Goal: Information Seeking & Learning: Find specific fact

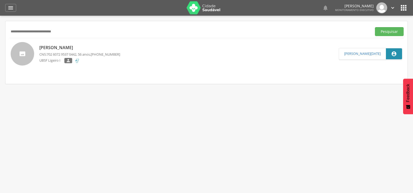
click at [375, 27] on button "Pesquisar" at bounding box center [389, 31] width 29 height 9
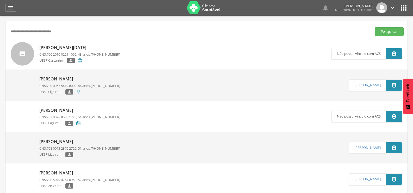
drag, startPoint x: 89, startPoint y: 30, endPoint x: 0, endPoint y: 31, distance: 89.4
click at [0, 31] on div " Supervisão  Distritos  Ubs Coordenador: - Queimadas / PB Intervalo de Tempo…" at bounding box center [206, 112] width 413 height 193
paste input "text"
click at [375, 27] on button "Pesquisar" at bounding box center [389, 31] width 29 height 9
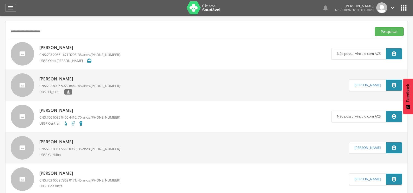
drag, startPoint x: 72, startPoint y: 34, endPoint x: 6, endPoint y: 34, distance: 66.5
paste input "*"
click at [375, 27] on button "Pesquisar" at bounding box center [389, 31] width 29 height 9
drag, startPoint x: 75, startPoint y: 33, endPoint x: 0, endPoint y: 34, distance: 75.3
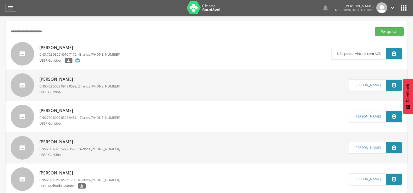
click at [0, 34] on div " Supervisão  Distritos  Ubs Coordenador: - Queimadas / PB Intervalo de Tempo…" at bounding box center [206, 112] width 413 height 193
paste input "text"
click at [375, 27] on button "Pesquisar" at bounding box center [389, 31] width 29 height 9
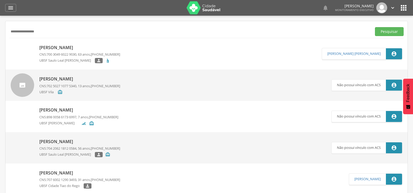
drag, startPoint x: 58, startPoint y: 31, endPoint x: 0, endPoint y: 34, distance: 57.7
click at [0, 34] on div " Supervisão  Distritos  Ubs Coordenador: - Queimadas / PB Intervalo de Tempo…" at bounding box center [206, 112] width 413 height 193
paste input "*******"
click at [375, 27] on button "Pesquisar" at bounding box center [389, 31] width 29 height 9
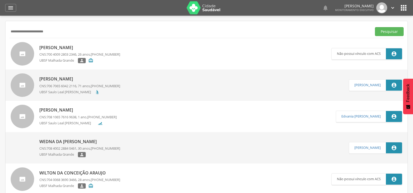
drag, startPoint x: 78, startPoint y: 33, endPoint x: 0, endPoint y: 30, distance: 77.7
click at [0, 30] on div " Supervisão  Distritos  Ubs Coordenador: - Queimadas / PB Intervalo de Tempo…" at bounding box center [206, 112] width 413 height 193
paste input "text"
click at [375, 27] on button "Pesquisar" at bounding box center [389, 31] width 29 height 9
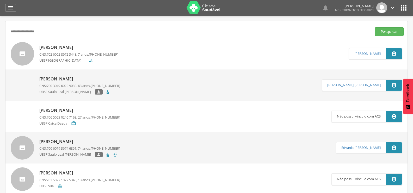
drag, startPoint x: 50, startPoint y: 33, endPoint x: 0, endPoint y: 32, distance: 49.8
click at [0, 32] on div " Supervisão  Distritos  Ubs Coordenador: - Queimadas / PB Intervalo de Tempo…" at bounding box center [206, 112] width 413 height 193
paste input "text"
click at [375, 27] on button "Pesquisar" at bounding box center [389, 31] width 29 height 9
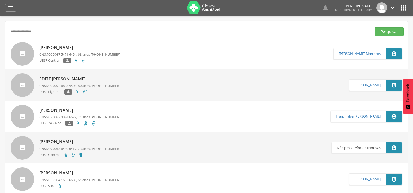
drag, startPoint x: 58, startPoint y: 28, endPoint x: 1, endPoint y: 29, distance: 57.6
click at [1, 29] on div " Supervisão  Distritos  Ubs Coordenador: - Queimadas / PB Intervalo de Tempo…" at bounding box center [206, 112] width 413 height 193
paste input "**********"
click at [375, 27] on button "Pesquisar" at bounding box center [389, 31] width 29 height 9
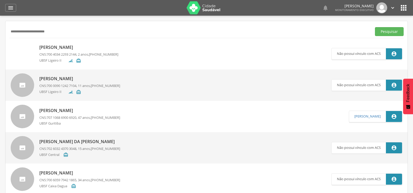
click at [57, 76] on p "[PERSON_NAME]" at bounding box center [79, 79] width 81 height 6
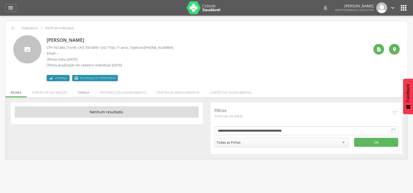
click at [84, 92] on li "Família" at bounding box center [84, 91] width 22 height 12
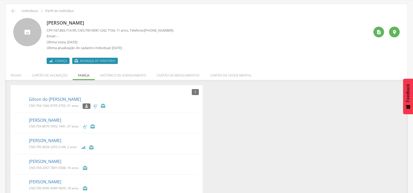
scroll to position [26, 0]
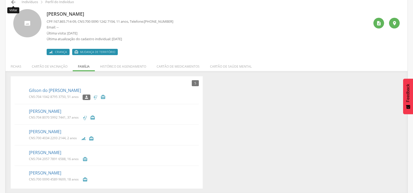
click at [13, 2] on icon "" at bounding box center [13, 2] width 6 height 6
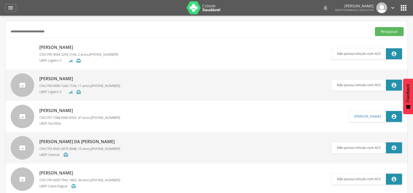
drag, startPoint x: 69, startPoint y: 31, endPoint x: 0, endPoint y: 32, distance: 69.3
click at [0, 32] on div " Supervisão  Distritos  Ubs Coordenador: - Queimadas / PB Intervalo de Tempo…" at bounding box center [206, 112] width 413 height 193
paste input "text"
click at [375, 27] on button "Pesquisar" at bounding box center [389, 31] width 29 height 9
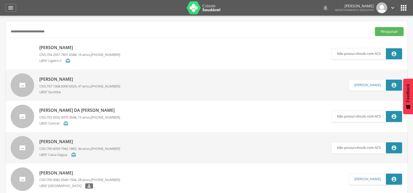
drag, startPoint x: 70, startPoint y: 30, endPoint x: 25, endPoint y: 30, distance: 44.8
click at [25, 30] on input "**********" at bounding box center [189, 31] width 360 height 9
type input "*"
paste input "**********"
click at [375, 27] on button "Pesquisar" at bounding box center [389, 31] width 29 height 9
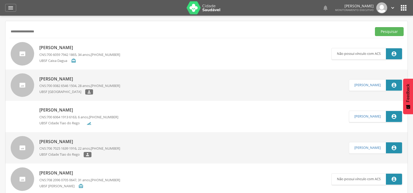
drag, startPoint x: 71, startPoint y: 28, endPoint x: 0, endPoint y: 29, distance: 70.6
click at [0, 29] on div " Supervisão  Distritos  Ubs Coordenador: - Queimadas / PB Intervalo de Tempo…" at bounding box center [206, 112] width 413 height 193
paste input "****"
click at [375, 27] on button "Pesquisar" at bounding box center [389, 31] width 29 height 9
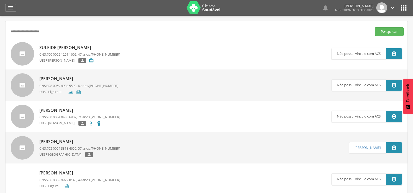
drag, startPoint x: 71, startPoint y: 34, endPoint x: 0, endPoint y: 40, distance: 71.2
click at [0, 40] on div " Supervisão  Distritos  Ubs Coordenador: - Queimadas / PB Intervalo de Tempo…" at bounding box center [206, 112] width 413 height 193
paste input "**********"
click at [375, 27] on button "Pesquisar" at bounding box center [389, 31] width 29 height 9
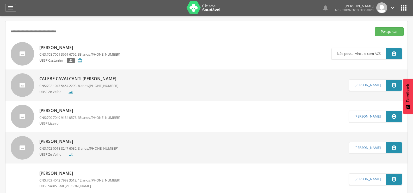
drag, startPoint x: 79, startPoint y: 28, endPoint x: 0, endPoint y: 22, distance: 79.2
click at [0, 22] on div " Supervisão  Distritos  Ubs Coordenador: - Queimadas / PB Intervalo de Tempo…" at bounding box center [206, 112] width 413 height 193
paste input "text"
click at [375, 27] on button "Pesquisar" at bounding box center [389, 31] width 29 height 9
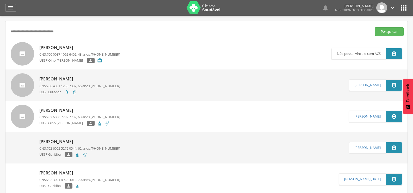
drag, startPoint x: 81, startPoint y: 28, endPoint x: 0, endPoint y: 24, distance: 81.1
click at [0, 24] on div " Supervisão  Distritos  Ubs Coordenador: - Queimadas / PB Intervalo de Tempo…" at bounding box center [206, 112] width 413 height 193
paste input "text"
click at [375, 27] on button "Pesquisar" at bounding box center [389, 31] width 29 height 9
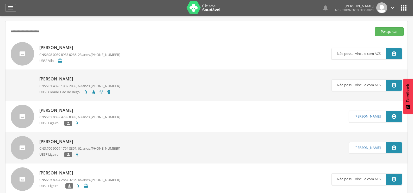
drag, startPoint x: 87, startPoint y: 32, endPoint x: 0, endPoint y: 32, distance: 86.8
click at [0, 32] on div " Supervisão  Distritos  Ubs Coordenador: - Queimadas / PB Intervalo de Tempo…" at bounding box center [206, 112] width 413 height 193
paste input "*******"
click at [375, 27] on button "Pesquisar" at bounding box center [389, 31] width 29 height 9
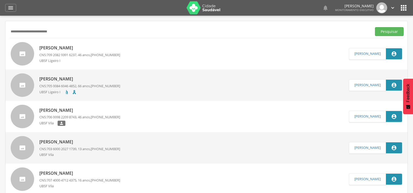
drag, startPoint x: 80, startPoint y: 27, endPoint x: 0, endPoint y: 22, distance: 80.4
click at [0, 22] on div " Supervisão  Distritos  Ubs Coordenador: - Queimadas / PB Intervalo de Tempo…" at bounding box center [206, 112] width 413 height 193
drag, startPoint x: 67, startPoint y: 33, endPoint x: 0, endPoint y: 26, distance: 67.0
click at [0, 26] on div " Supervisão  Distritos  Ubs Coordenador: - Queimadas / PB Intervalo de Tempo…" at bounding box center [206, 112] width 413 height 193
paste input "text"
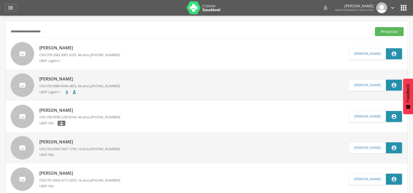
click at [375, 27] on button "Pesquisar" at bounding box center [389, 31] width 29 height 9
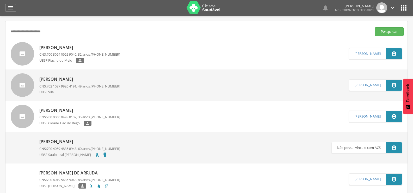
drag, startPoint x: 59, startPoint y: 32, endPoint x: 0, endPoint y: 20, distance: 60.5
click at [0, 20] on div " Supervisão  Distritos  Ubs Coordenador: - Queimadas / PB Intervalo de Tempo…" at bounding box center [206, 112] width 413 height 193
paste input "**********"
type input "**********"
click at [375, 27] on button "Pesquisar" at bounding box center [389, 31] width 29 height 9
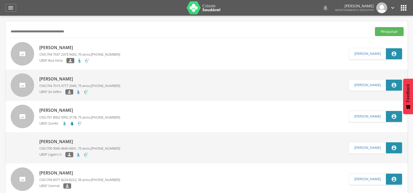
drag, startPoint x: 95, startPoint y: 30, endPoint x: 0, endPoint y: 27, distance: 95.2
click at [0, 27] on div " Supervisão  Distritos  Ubs Coordenador: - Queimadas / PB Intervalo de Tempo…" at bounding box center [206, 112] width 413 height 193
paste input "**********"
type input "*"
paste input "**********"
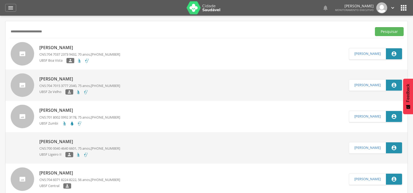
click at [375, 27] on button "Pesquisar" at bounding box center [389, 31] width 29 height 9
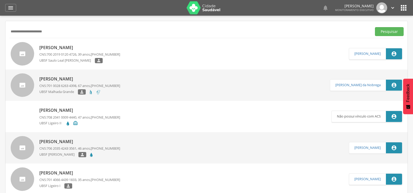
drag, startPoint x: 66, startPoint y: 28, endPoint x: 0, endPoint y: 24, distance: 66.3
click at [0, 24] on div " Supervisão  Distritos  Ubs Coordenador: - Queimadas / PB Intervalo de Tempo…" at bounding box center [206, 112] width 413 height 193
paste input "text"
click at [375, 27] on button "Pesquisar" at bounding box center [389, 31] width 29 height 9
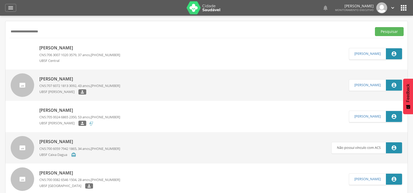
drag, startPoint x: 65, startPoint y: 30, endPoint x: 0, endPoint y: 24, distance: 65.5
click at [0, 24] on div " Supervisão  Distritos  Ubs Coordenador: - Queimadas / PB Intervalo de Tempo…" at bounding box center [206, 112] width 413 height 193
paste input "********"
click at [375, 27] on button "Pesquisar" at bounding box center [389, 31] width 29 height 9
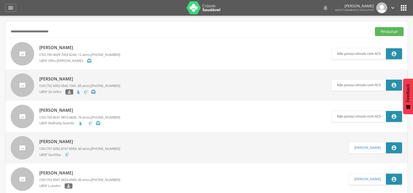
drag, startPoint x: 70, startPoint y: 32, endPoint x: 0, endPoint y: 29, distance: 70.4
click at [0, 29] on div " Supervisão  Distritos  Ubs Coordenador: - Queimadas / PB Intervalo de Tempo…" at bounding box center [206, 112] width 413 height 193
paste input "*"
click at [375, 27] on button "Pesquisar" at bounding box center [389, 31] width 29 height 9
drag, startPoint x: 87, startPoint y: 34, endPoint x: 0, endPoint y: 22, distance: 87.6
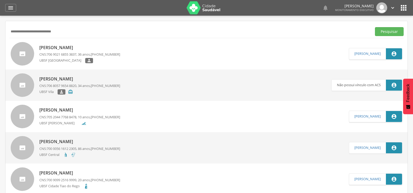
click at [0, 22] on div " Supervisão  Distritos  Ubs Coordenador: - Queimadas / PB Intervalo de Tempo…" at bounding box center [206, 112] width 413 height 193
paste input "text"
click at [375, 27] on button "Pesquisar" at bounding box center [389, 31] width 29 height 9
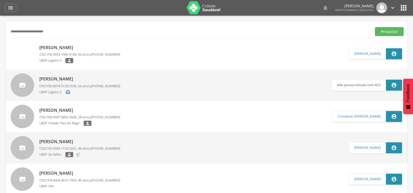
drag, startPoint x: 69, startPoint y: 28, endPoint x: 0, endPoint y: 27, distance: 68.6
click at [0, 27] on div " Supervisão  Distritos  Ubs Coordenador: - Queimadas / PB Intervalo de Tempo…" at bounding box center [206, 112] width 413 height 193
paste input "***"
click at [375, 27] on button "Pesquisar" at bounding box center [389, 31] width 29 height 9
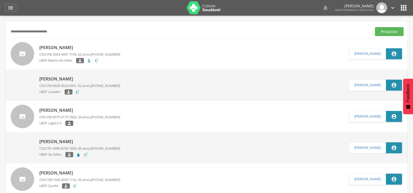
drag, startPoint x: 79, startPoint y: 33, endPoint x: 0, endPoint y: 34, distance: 79.5
click at [0, 34] on div " Supervisão  Distritos  Ubs Coordenador: - Queimadas / PB Intervalo de Tempo…" at bounding box center [206, 112] width 413 height 193
paste input "*"
click at [375, 27] on button "Pesquisar" at bounding box center [389, 31] width 29 height 9
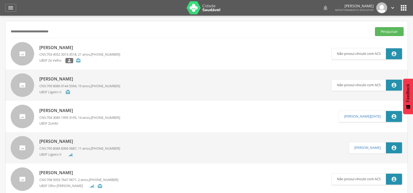
drag, startPoint x: 79, startPoint y: 30, endPoint x: 0, endPoint y: 30, distance: 79.0
click at [0, 30] on div " Supervisão  Distritos  Ubs Coordenador: - Queimadas / PB Intervalo de Tempo…" at bounding box center [206, 112] width 413 height 193
paste input "text"
click at [375, 27] on button "Pesquisar" at bounding box center [389, 31] width 29 height 9
drag, startPoint x: 83, startPoint y: 35, endPoint x: 1, endPoint y: 37, distance: 81.9
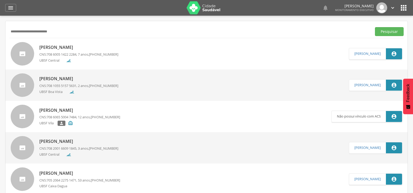
click at [1, 37] on div " Supervisão  Distritos  Ubs Coordenador: - Queimadas / PB Intervalo de Tempo…" at bounding box center [206, 112] width 413 height 193
paste input "text"
click at [375, 27] on button "Pesquisar" at bounding box center [389, 31] width 29 height 9
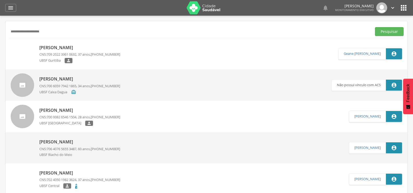
drag, startPoint x: 65, startPoint y: 29, endPoint x: 0, endPoint y: 33, distance: 65.0
click at [0, 33] on div " Supervisão  Distritos  Ubs Coordenador: - Queimadas / PB Intervalo de Tempo…" at bounding box center [206, 112] width 413 height 193
paste input "**********"
click at [375, 27] on button "Pesquisar" at bounding box center [389, 31] width 29 height 9
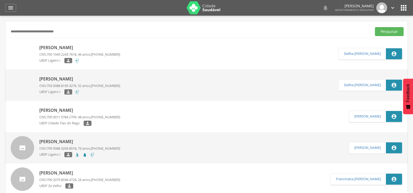
click at [89, 46] on p "[PERSON_NAME]" at bounding box center [79, 48] width 81 height 6
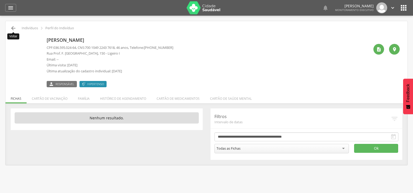
click at [14, 27] on icon "" at bounding box center [13, 28] width 6 height 6
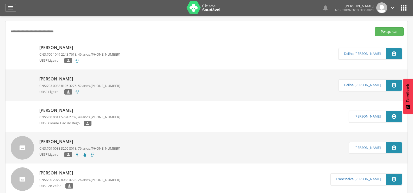
drag, startPoint x: 85, startPoint y: 32, endPoint x: 0, endPoint y: 36, distance: 84.8
click at [0, 36] on div " Supervisão  Distritos  Ubs Coordenador: - Queimadas / PB Intervalo de Tempo…" at bounding box center [206, 112] width 413 height 193
paste input "text"
click at [375, 27] on button "Pesquisar" at bounding box center [389, 31] width 29 height 9
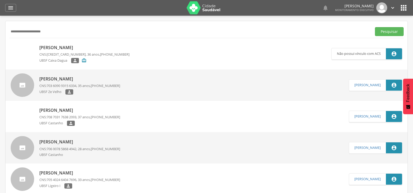
drag, startPoint x: 67, startPoint y: 29, endPoint x: 0, endPoint y: 30, distance: 67.0
click at [0, 30] on div " Supervisão  Distritos  Ubs Coordenador: - Queimadas / PB Intervalo de Tempo…" at bounding box center [206, 112] width 413 height 193
paste input "******"
click at [375, 27] on button "Pesquisar" at bounding box center [389, 31] width 29 height 9
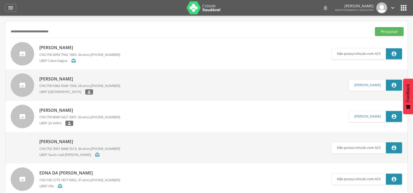
drag, startPoint x: 72, startPoint y: 30, endPoint x: 0, endPoint y: 27, distance: 71.8
click at [0, 27] on div " Supervisão  Distritos  Ubs Coordenador: - Queimadas / PB Intervalo de Tempo…" at bounding box center [206, 112] width 413 height 193
paste input "text"
click at [375, 27] on button "Pesquisar" at bounding box center [389, 31] width 29 height 9
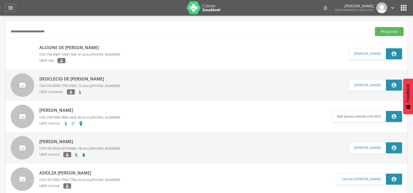
drag, startPoint x: 73, startPoint y: 32, endPoint x: 0, endPoint y: 22, distance: 74.2
click at [0, 22] on div " Supervisão  Distritos  Ubs Coordenador: - Queimadas / PB Intervalo de Tempo…" at bounding box center [206, 112] width 413 height 193
paste input "****"
drag, startPoint x: 84, startPoint y: 33, endPoint x: 0, endPoint y: 27, distance: 84.1
click div " Supervisão  Distritos  Ubs Coordenador: - Queimadas / PB Intervalo de Tempo…"
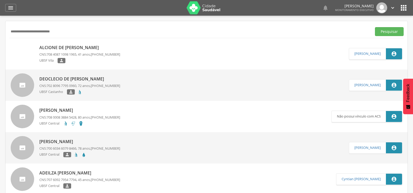
paste input "********"
click button "Pesquisar"
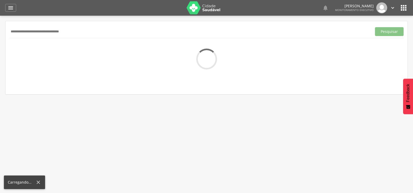
drag, startPoint x: 12, startPoint y: 30, endPoint x: 0, endPoint y: 30, distance: 12.0
click div " Supervisão  Distritos  Ubs Coordenador: - Queimadas / PB Intervalo de Tempo…"
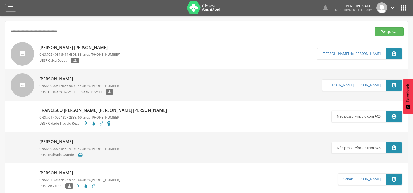
drag, startPoint x: 80, startPoint y: 29, endPoint x: 0, endPoint y: 22, distance: 80.3
click div " Supervisão  Distritos  Ubs Coordenador: - Queimadas / PB Intervalo de Tempo…"
paste input "text"
click button "Pesquisar"
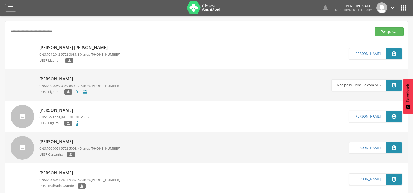
drag, startPoint x: 84, startPoint y: 35, endPoint x: 0, endPoint y: 37, distance: 83.7
click div " Supervisão  Distritos  Ubs Coordenador: - Queimadas / PB Intervalo de Tempo…"
paste input "text"
click button "Pesquisar"
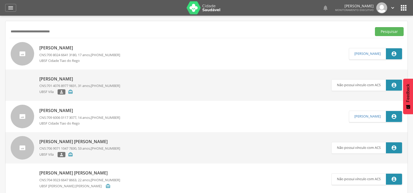
drag, startPoint x: 76, startPoint y: 30, endPoint x: 0, endPoint y: 30, distance: 75.6
click div " Supervisão  Distritos  Ubs Coordenador: - Queimadas / PB Intervalo de Tempo…"
click button "Pesquisar"
paste input "text"
click button "Pesquisar"
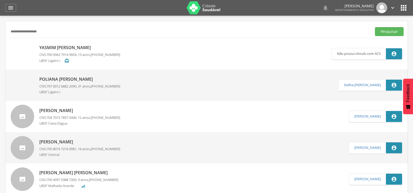
drag, startPoint x: 54, startPoint y: 33, endPoint x: 0, endPoint y: 33, distance: 53.7
click div " Supervisão  Distritos  Ubs Coordenador: - Queimadas / PB Intervalo de Tempo…"
paste input "*"
click button "Pesquisar"
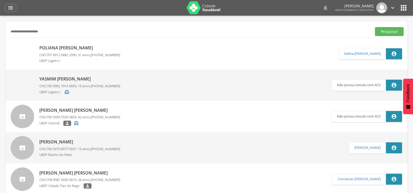
drag, startPoint x: 58, startPoint y: 35, endPoint x: 0, endPoint y: 35, distance: 58.1
click div " Supervisão  Distritos  Ubs Coordenador: - Queimadas / PB Intervalo de Tempo…"
paste input "text"
click button "Pesquisar"
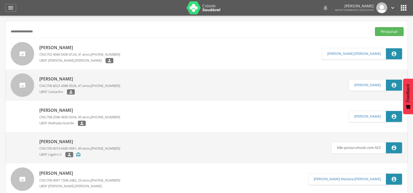
drag, startPoint x: 70, startPoint y: 34, endPoint x: 0, endPoint y: 37, distance: 69.9
click div " Supervisão  Distritos  Ubs Coordenador: - Queimadas / PB Intervalo de Tempo…"
paste input "********"
click button "Pesquisar"
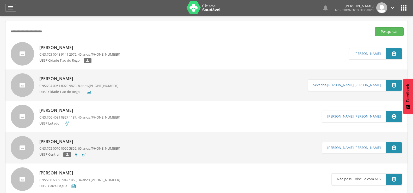
drag, startPoint x: 73, startPoint y: 30, endPoint x: 0, endPoint y: 40, distance: 73.6
click div " Supervisão  Distritos  Ubs Coordenador: - Queimadas / PB Intervalo de Tempo…"
paste input "*"
click button "Pesquisar"
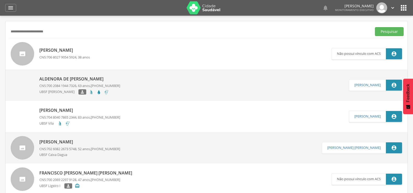
drag, startPoint x: 64, startPoint y: 33, endPoint x: 0, endPoint y: 40, distance: 64.7
click div " Supervisão  Distritos  Ubs Coordenador: - Queimadas / PB Intervalo de Tempo…"
paste input "*"
click button "Pesquisar"
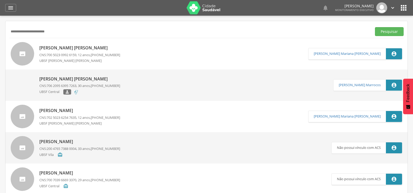
drag, startPoint x: 64, startPoint y: 37, endPoint x: 19, endPoint y: 41, distance: 45.1
click div "**********"
drag, startPoint x: 68, startPoint y: 32, endPoint x: 0, endPoint y: 35, distance: 67.8
click div " Supervisão  Distritos  Ubs Coordenador: - Queimadas / PB Intervalo de Tempo…"
paste input "********"
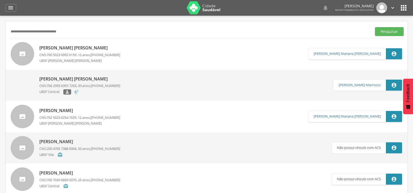
click button "Pesquisar"
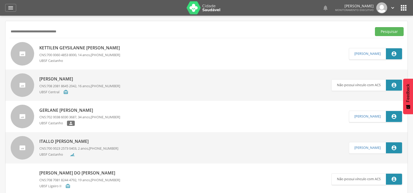
drag, startPoint x: 89, startPoint y: 33, endPoint x: 0, endPoint y: 33, distance: 89.1
click div " Supervisão  Distritos  Ubs Coordenador: - Queimadas / PB Intervalo de Tempo…"
paste input "text"
click button "Pesquisar"
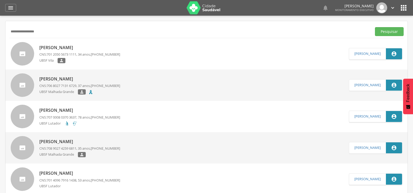
drag, startPoint x: 66, startPoint y: 29, endPoint x: 0, endPoint y: 28, distance: 65.7
click div " Supervisão  Distritos  Ubs Coordenador: - Queimadas / PB Intervalo de Tempo…"
paste input "*******"
click button "Pesquisar"
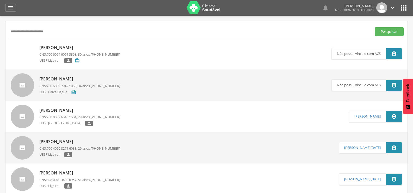
drag, startPoint x: 66, startPoint y: 30, endPoint x: 0, endPoint y: 39, distance: 66.2
click div " Supervisão  Distritos  Ubs Coordenador: - Queimadas / PB Intervalo de Tempo…"
paste input "*****"
click button "Pesquisar"
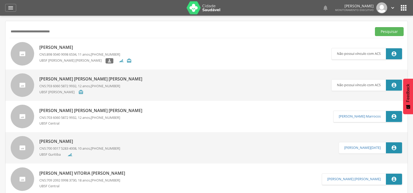
drag, startPoint x: 80, startPoint y: 29, endPoint x: 0, endPoint y: 38, distance: 80.2
click div " Supervisão  Distritos  Ubs Coordenador: - Queimadas / PB Intervalo de Tempo…"
paste input "***"
click button "Pesquisar"
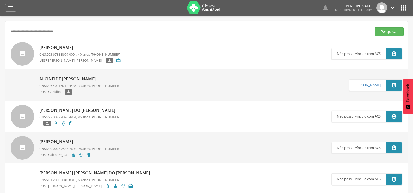
drag, startPoint x: 94, startPoint y: 34, endPoint x: 0, endPoint y: 34, distance: 94.1
click div " Supervisão  Distritos  Ubs Coordenador: - Queimadas / PB Intervalo de Tempo…"
paste input "text"
click button "Pesquisar"
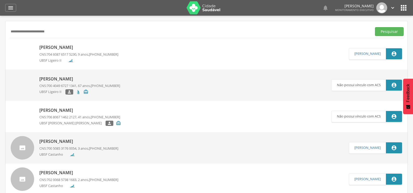
drag, startPoint x: 72, startPoint y: 30, endPoint x: 0, endPoint y: 35, distance: 71.9
click div " Supervisão  Distritos  Ubs Coordenador: - Queimadas / PB Intervalo de Tempo…"
paste input "text"
click button "Pesquisar"
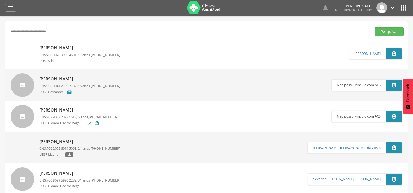
drag, startPoint x: 83, startPoint y: 34, endPoint x: 2, endPoint y: 30, distance: 81.2
click div " Supervisão  Distritos  Ubs Coordenador: - Queimadas / PB Intervalo de Tempo…"
paste input "*****"
click button "Pesquisar"
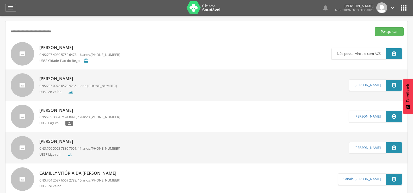
drag, startPoint x: 70, startPoint y: 31, endPoint x: 0, endPoint y: 32, distance: 70.4
click div " Supervisão  Distritos  Ubs Coordenador: - Queimadas / PB Intervalo de Tempo…"
paste input "text"
click button "Pesquisar"
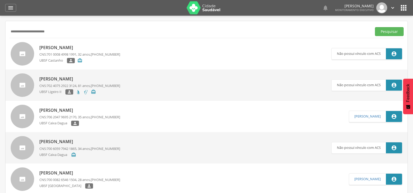
drag, startPoint x: 66, startPoint y: 32, endPoint x: 0, endPoint y: 28, distance: 66.0
click div " Supervisão  Distritos  Ubs Coordenador: - Queimadas / PB Intervalo de Tempo…"
paste input "text"
click button "Pesquisar"
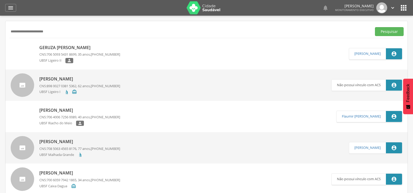
drag, startPoint x: 72, startPoint y: 29, endPoint x: 0, endPoint y: 28, distance: 71.7
click div " Supervisão  Distritos  Ubs Coordenador: - Queimadas / PB Intervalo de Tempo…"
paste input "text"
click button "Pesquisar"
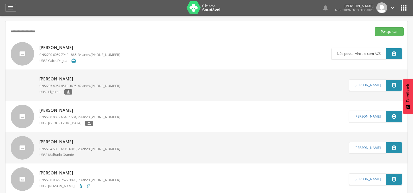
drag, startPoint x: 53, startPoint y: 33, endPoint x: 0, endPoint y: 33, distance: 53.2
click div " Supervisão  Distritos  Ubs Coordenador: - Queimadas / PB Intervalo de Tempo…"
paste input "**"
click button "Pesquisar"
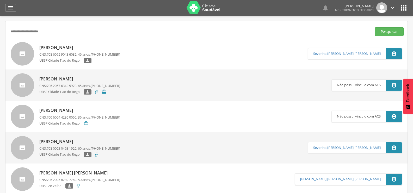
drag, startPoint x: 53, startPoint y: 32, endPoint x: 0, endPoint y: 33, distance: 53.4
click div " Supervisão  Distritos  Ubs Coordenador: - Queimadas / PB Intervalo de Tempo…"
paste input "*********"
click button "Pesquisar"
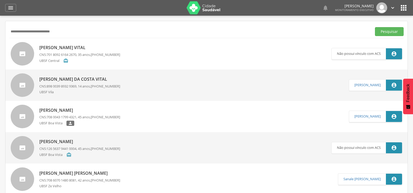
drag, startPoint x: 75, startPoint y: 33, endPoint x: 0, endPoint y: 34, distance: 75.3
click div " Supervisão  Distritos  Ubs Coordenador: - Queimadas / PB Intervalo de Tempo…"
paste input "text"
click button "Pesquisar"
drag, startPoint x: 66, startPoint y: 37, endPoint x: 47, endPoint y: 37, distance: 19.8
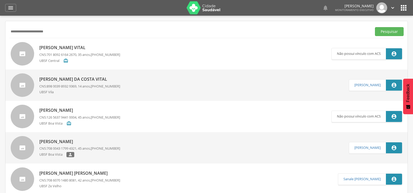
click div "**********"
drag, startPoint x: 68, startPoint y: 34, endPoint x: 0, endPoint y: 34, distance: 68.0
click div " Supervisão  Distritos  Ubs Coordenador: - Queimadas / PB Intervalo de Tempo…"
paste input "text"
click button "Pesquisar"
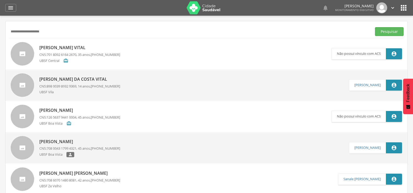
drag, startPoint x: 69, startPoint y: 29, endPoint x: 0, endPoint y: 29, distance: 68.8
click div " Supervisão  Distritos  Ubs Coordenador: - Queimadas / PB Intervalo de Tempo…"
paste input "********"
click button "Pesquisar"
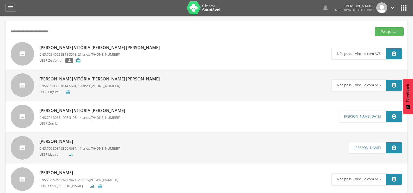
drag, startPoint x: 89, startPoint y: 30, endPoint x: 0, endPoint y: 33, distance: 89.2
click div " Supervisão  Distritos  Ubs Coordenador: - Queimadas / PB Intervalo de Tempo…"
paste input "text"
click button "Pesquisar"
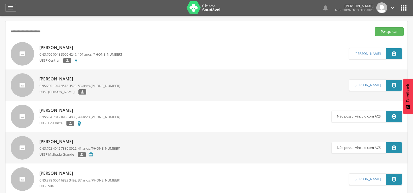
drag, startPoint x: 82, startPoint y: 35, endPoint x: 19, endPoint y: 35, distance: 62.8
click input "**********"
type input "*"
paste input "**********"
click button "Pesquisar"
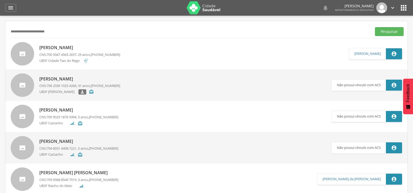
click input "**********"
drag, startPoint x: 59, startPoint y: 28, endPoint x: 0, endPoint y: 27, distance: 59.2
click div " Supervisão  Distritos  Ubs Coordenador: - Queimadas / PB Intervalo de Tempo…"
paste input "text"
click button "Pesquisar"
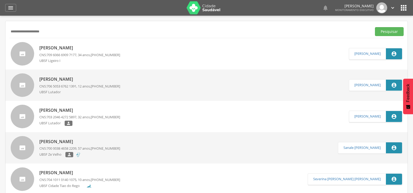
drag, startPoint x: 66, startPoint y: 31, endPoint x: 0, endPoint y: 28, distance: 66.5
click div " Supervisão  Distritos  Ubs Coordenador: - Queimadas / PB Intervalo de Tempo…"
paste input "text"
click button "Pesquisar"
drag, startPoint x: 71, startPoint y: 29, endPoint x: 0, endPoint y: 29, distance: 71.2
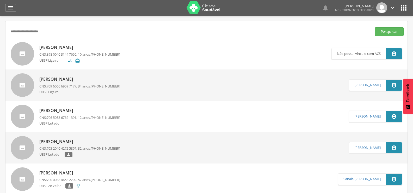
click div " Supervisão  Distritos  Ubs Coordenador: - Queimadas / PB Intervalo de Tempo…"
paste input "****"
click button "Pesquisar"
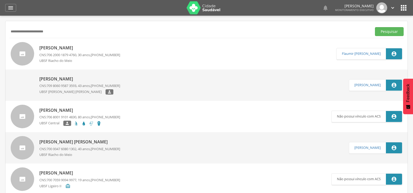
drag, startPoint x: 12, startPoint y: 30, endPoint x: 7, endPoint y: 31, distance: 5.6
click div "**********"
drag, startPoint x: 63, startPoint y: 30, endPoint x: 0, endPoint y: 27, distance: 63.2
click div " Supervisão  Distritos  Ubs Coordenador: - Queimadas / PB Intervalo de Tempo…"
paste input "**********"
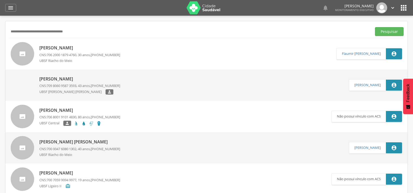
click button "Pesquisar"
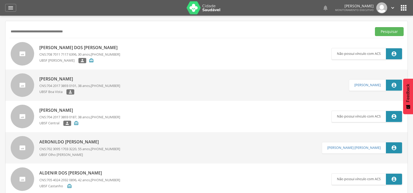
drag, startPoint x: 104, startPoint y: 29, endPoint x: 0, endPoint y: 38, distance: 104.1
click div " Supervisão  Distritos  Ubs Coordenador: - Queimadas / PB Intervalo de Tempo…"
paste input "text"
type input "**********"
click button "Pesquisar"
